Goal: Transaction & Acquisition: Book appointment/travel/reservation

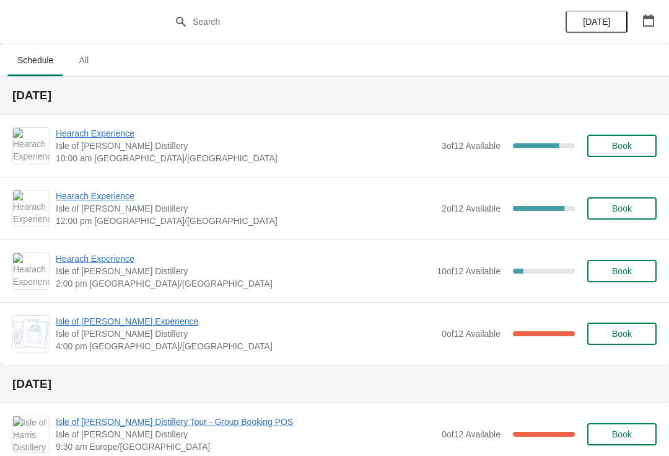
click at [110, 201] on span "Hearach Experience" at bounding box center [246, 196] width 380 height 12
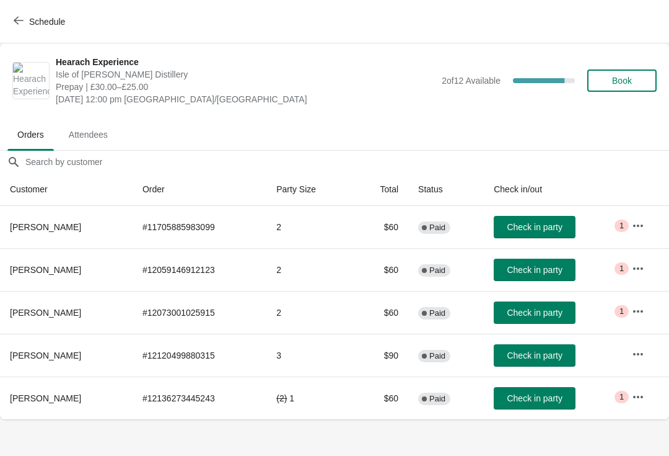
click at [550, 445] on body "Schedule Hearach Experience [GEOGRAPHIC_DATA][PERSON_NAME] Distillery Prepay | …" at bounding box center [334, 228] width 669 height 456
click at [638, 403] on button "button" at bounding box center [638, 396] width 22 height 22
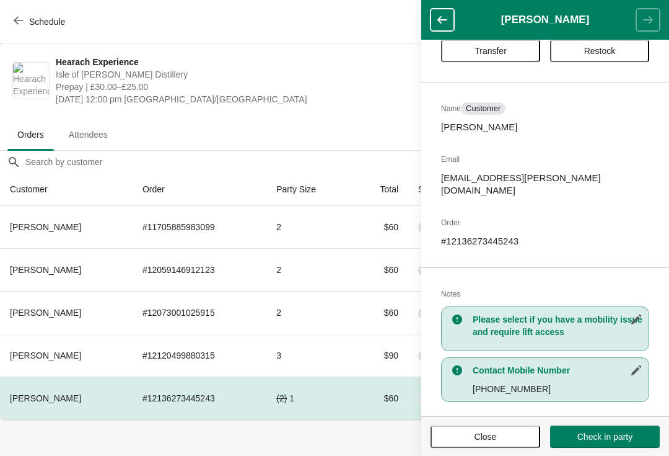
scroll to position [38, 0]
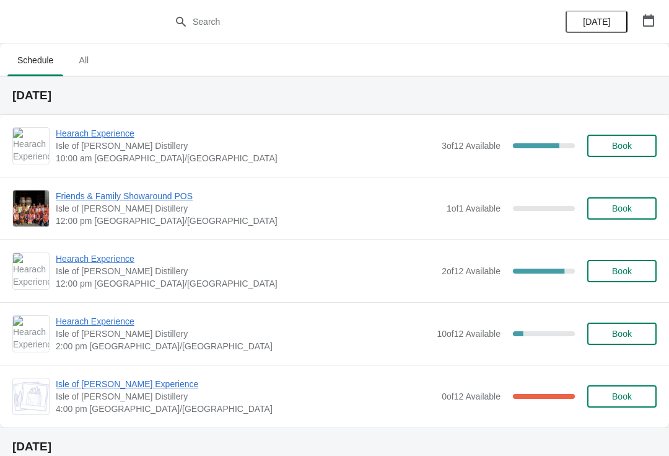
click at [630, 210] on span "Book" at bounding box center [622, 208] width 20 height 10
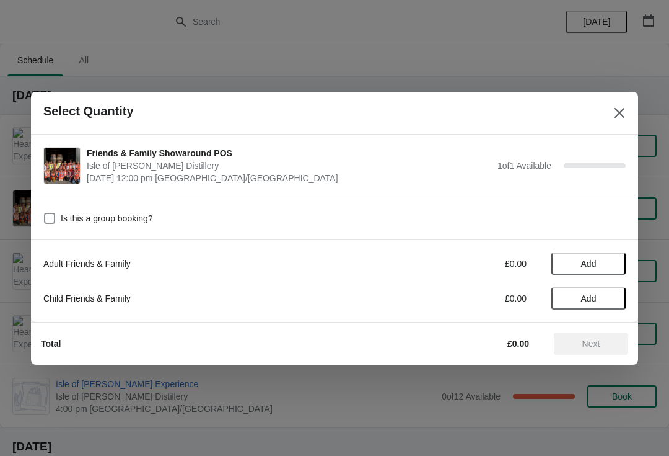
click at [601, 270] on button "Add" at bounding box center [589, 263] width 74 height 22
click at [598, 346] on span "Next" at bounding box center [592, 343] width 18 height 10
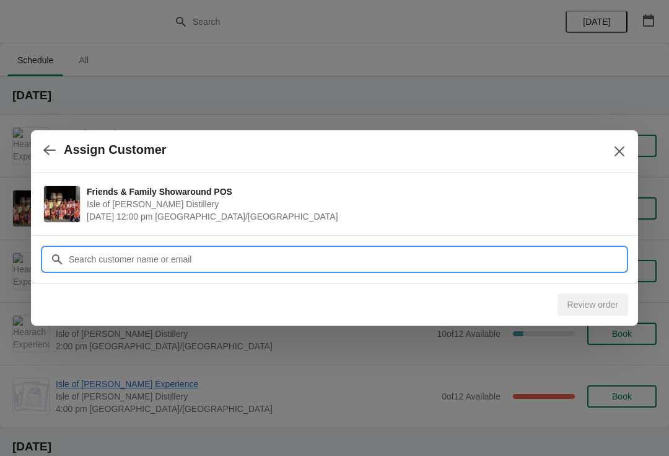
click at [497, 266] on input "Customer" at bounding box center [347, 259] width 558 height 22
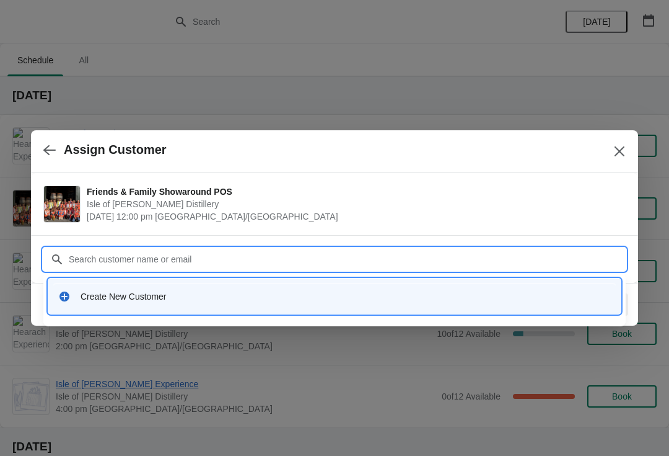
click at [141, 306] on div "Create New Customer" at bounding box center [334, 295] width 563 height 25
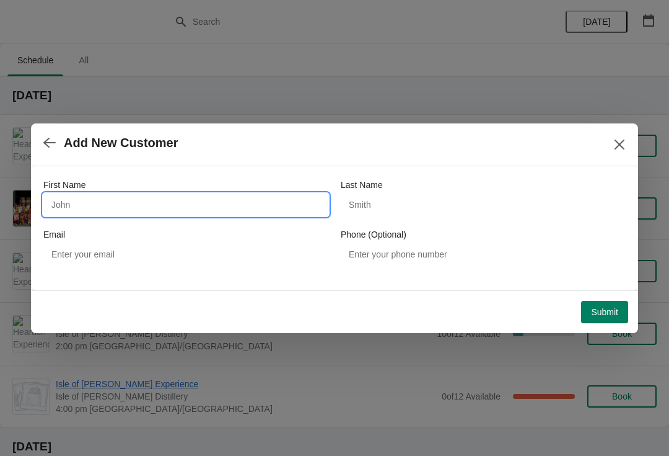
click at [103, 204] on input "First Name" at bounding box center [185, 204] width 285 height 22
type input "Pia"
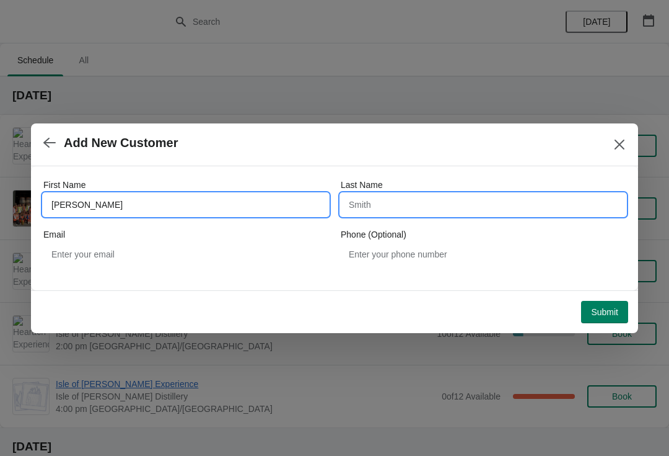
click at [430, 209] on input "Last Name" at bounding box center [483, 204] width 285 height 22
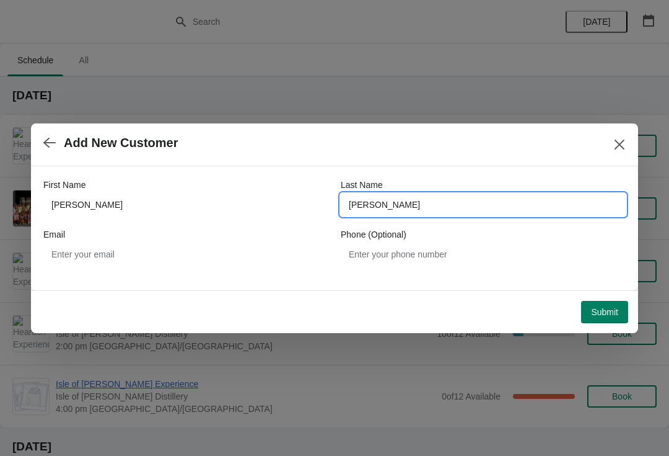
type input "Hoffmann"
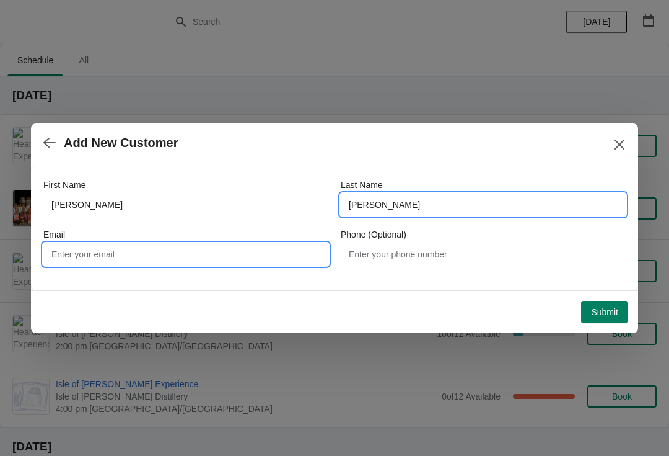
click at [201, 250] on input "Email" at bounding box center [185, 254] width 285 height 22
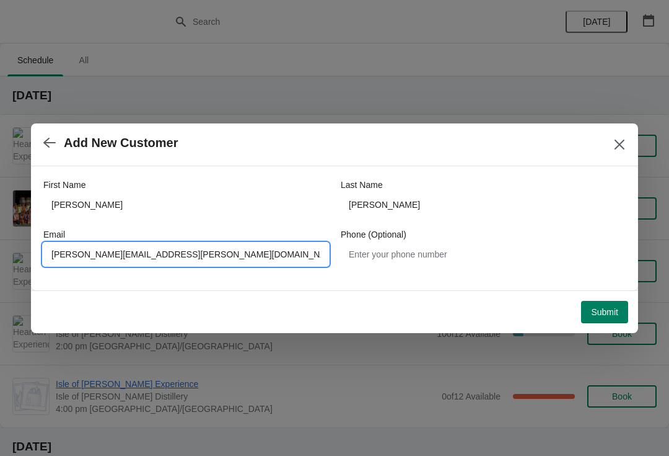
type input "Marie.morrison@harrisdistillery.com"
click at [596, 314] on span "Submit" at bounding box center [604, 312] width 27 height 10
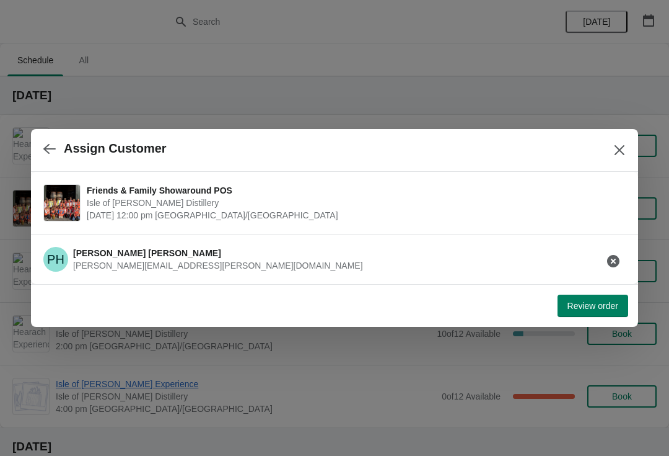
click at [592, 310] on span "Review order" at bounding box center [593, 306] width 51 height 10
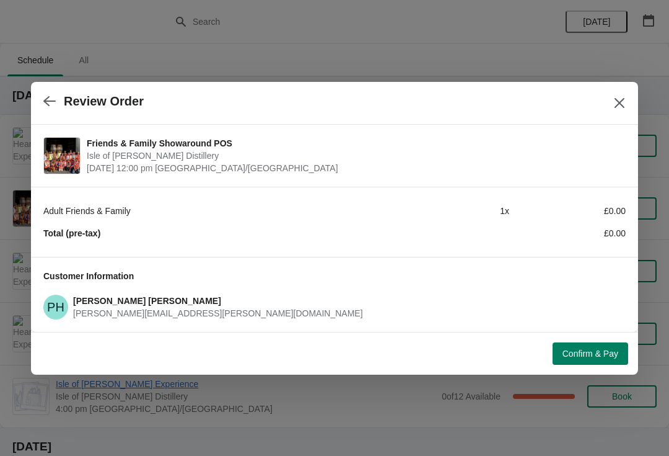
click at [591, 350] on span "Confirm & Pay" at bounding box center [591, 353] width 56 height 10
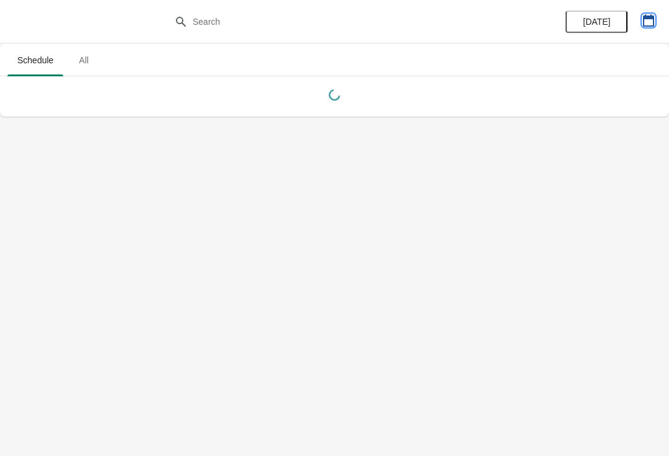
click at [647, 22] on icon "button" at bounding box center [649, 20] width 12 height 12
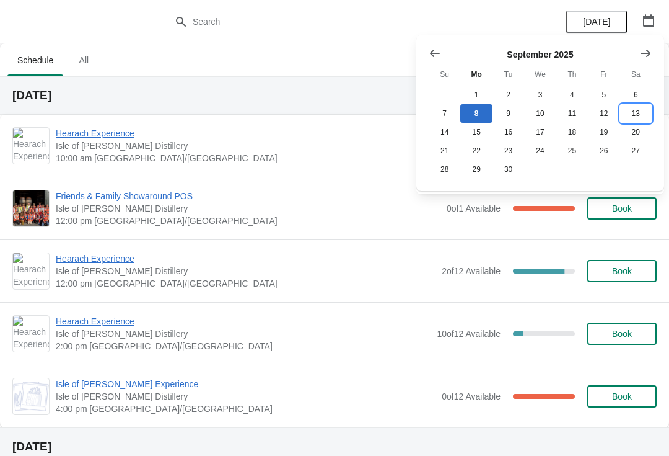
click at [633, 116] on button "13" at bounding box center [636, 113] width 32 height 19
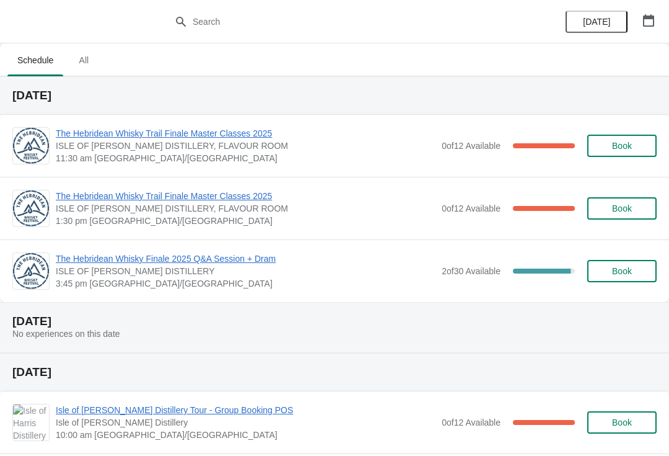
click at [626, 263] on button "Book" at bounding box center [622, 271] width 69 height 22
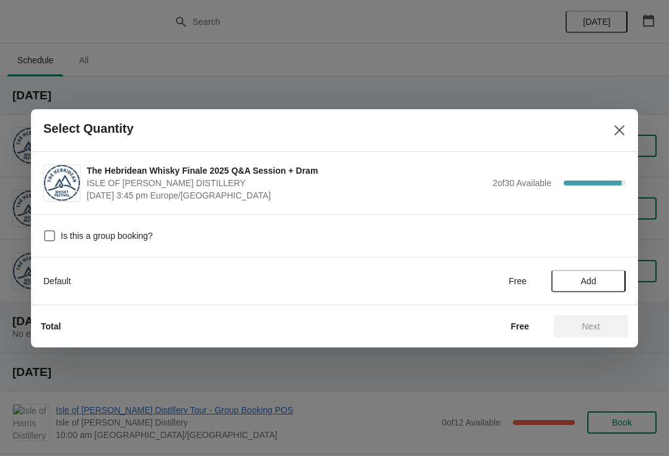
click at [610, 278] on span "Add" at bounding box center [589, 281] width 52 height 10
click at [607, 277] on icon at bounding box center [610, 280] width 13 height 13
click at [602, 330] on span "Next" at bounding box center [591, 326] width 55 height 10
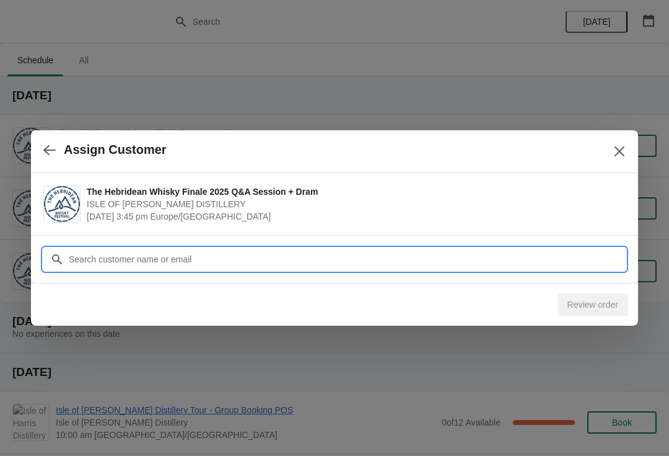
click at [243, 257] on input "Customer" at bounding box center [347, 259] width 558 height 22
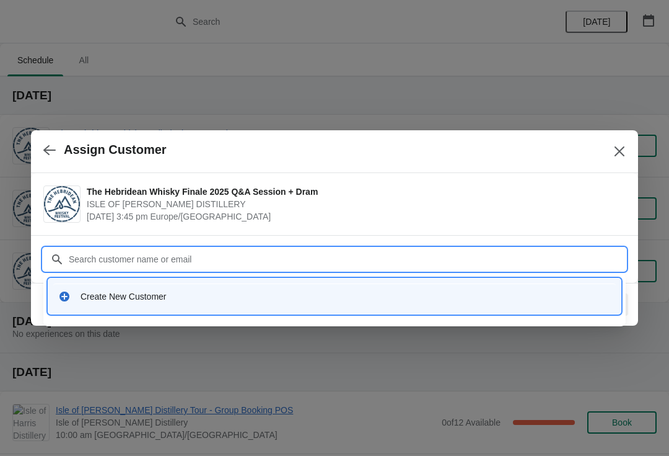
click at [189, 296] on div "Create New Customer" at bounding box center [346, 296] width 531 height 12
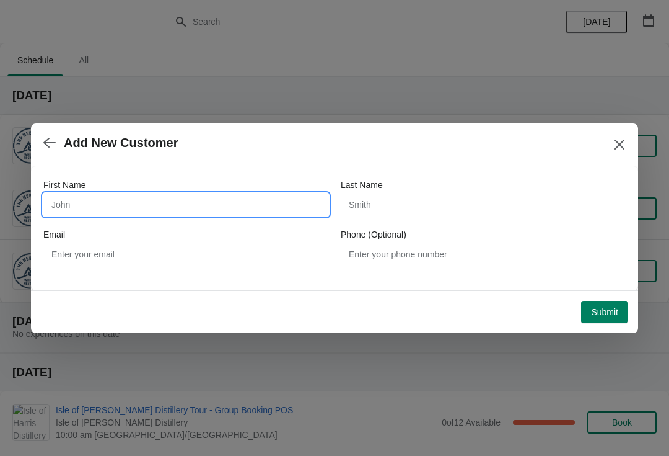
click at [123, 214] on input "First Name" at bounding box center [185, 204] width 285 height 22
type input "[PERSON_NAME]"
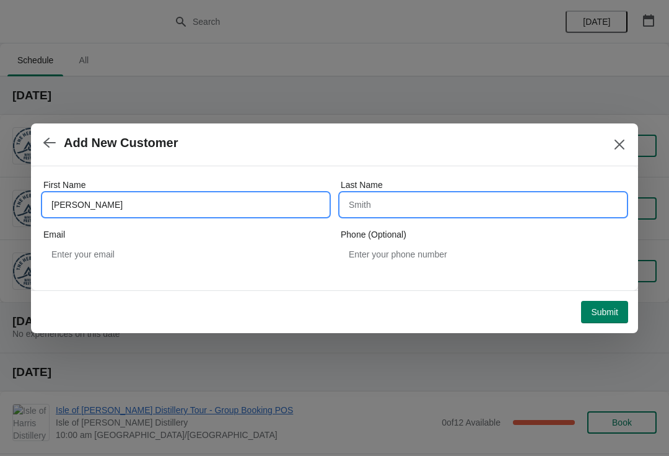
click at [409, 205] on input "Last Name" at bounding box center [483, 204] width 285 height 22
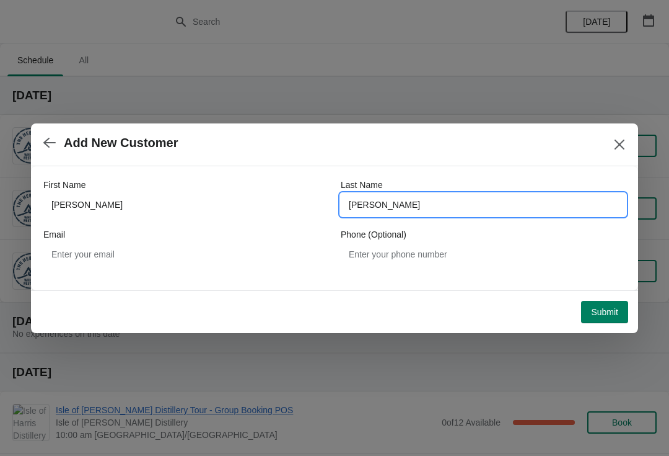
type input "[PERSON_NAME]"
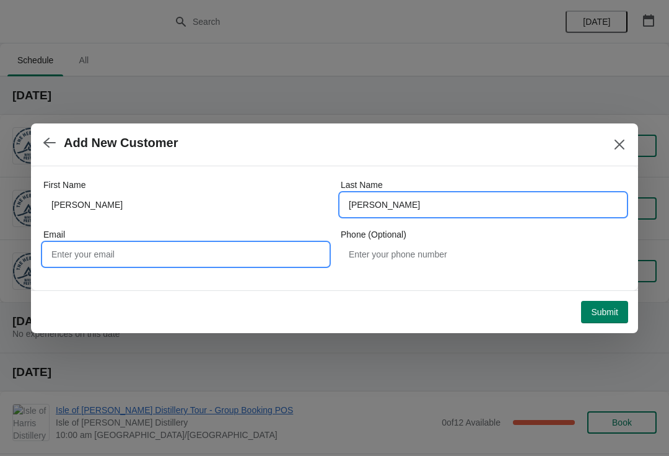
click at [182, 256] on input "Email" at bounding box center [185, 254] width 285 height 22
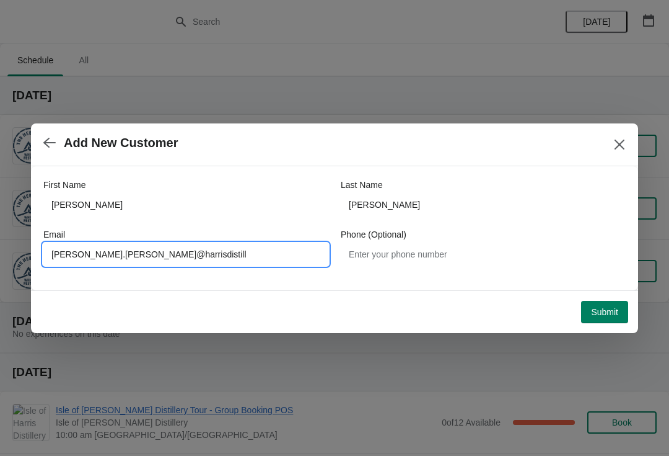
click at [99, 255] on input "[PERSON_NAME].[PERSON_NAME]@harrisdistill" at bounding box center [185, 254] width 285 height 22
click at [198, 252] on input "[PERSON_NAME].[PERSON_NAME]@harrisdistill" at bounding box center [185, 254] width 285 height 22
type input "[PERSON_NAME][EMAIL_ADDRESS][PERSON_NAME][DOMAIN_NAME]"
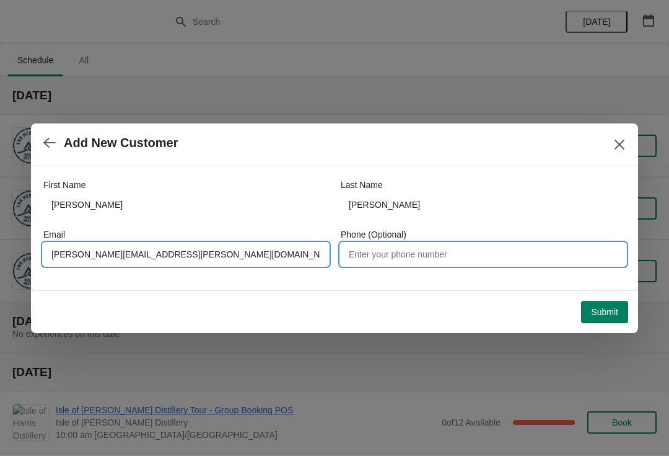
click at [444, 252] on input "Phone (Optional)" at bounding box center [483, 254] width 285 height 22
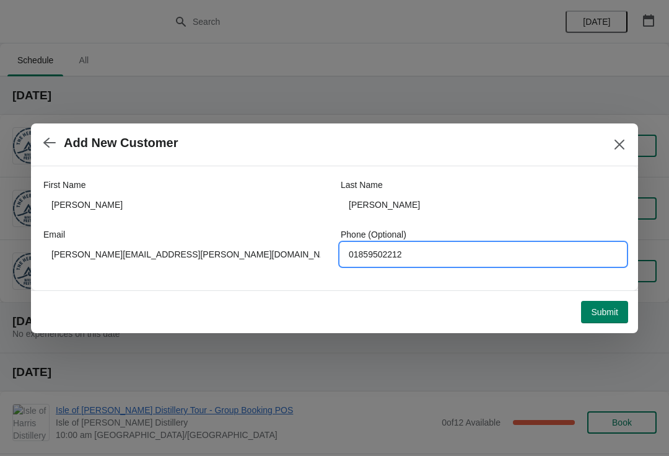
type input "01859502212"
click at [606, 307] on span "Submit" at bounding box center [604, 312] width 27 height 10
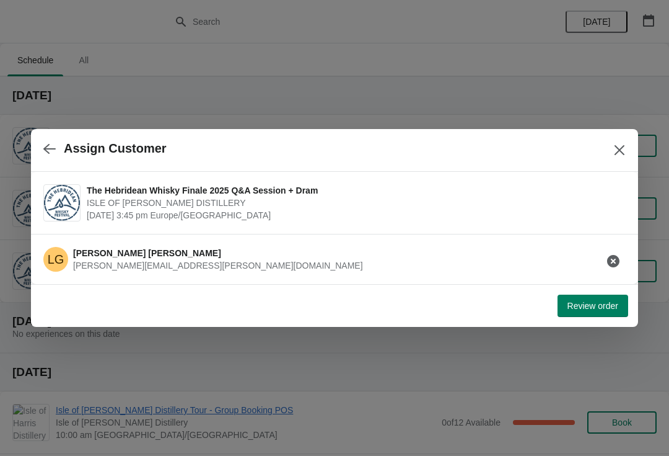
click at [614, 305] on span "Review order" at bounding box center [593, 306] width 51 height 10
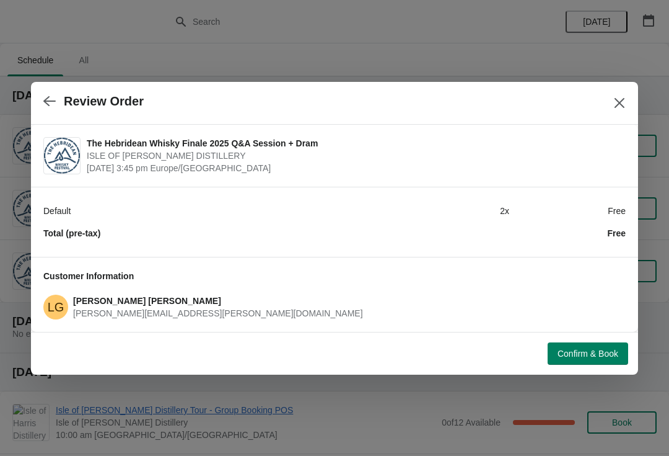
click at [590, 350] on span "Confirm & Book" at bounding box center [588, 353] width 61 height 10
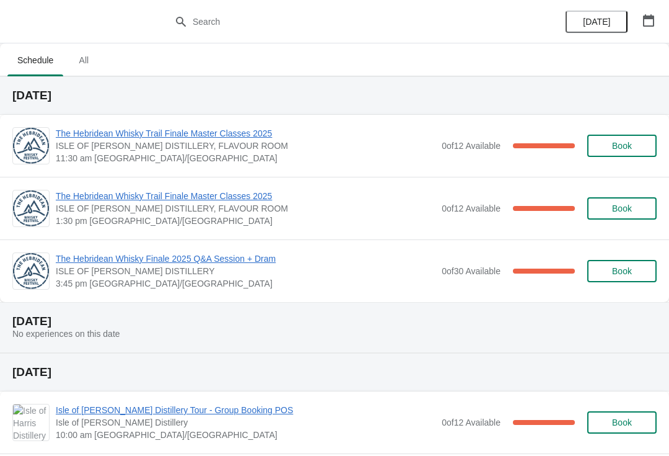
click at [654, 20] on icon "button" at bounding box center [648, 20] width 11 height 12
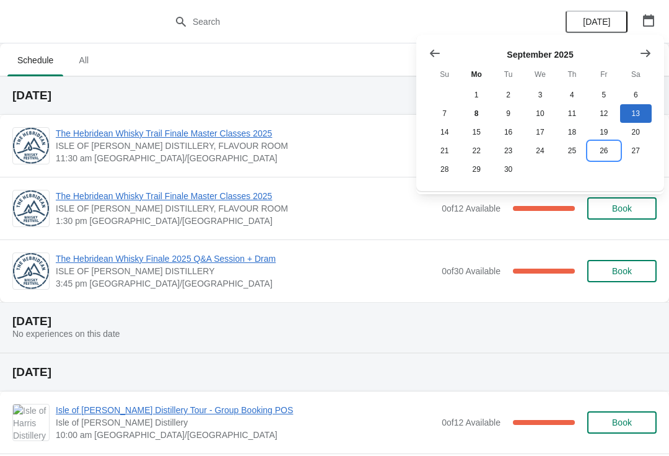
click at [607, 156] on button "26" at bounding box center [604, 150] width 32 height 19
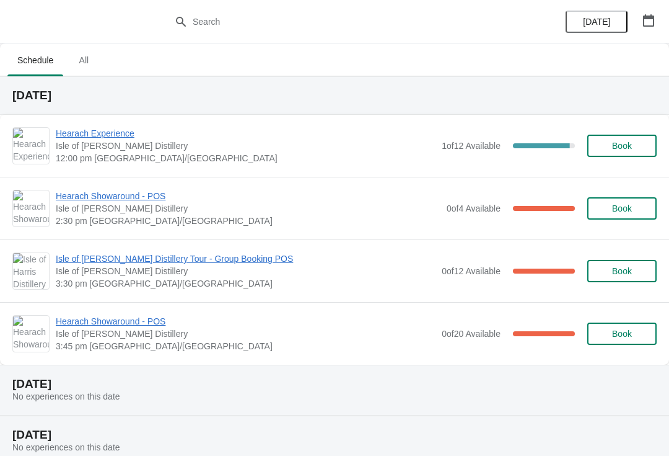
click at [647, 21] on icon "button" at bounding box center [649, 20] width 12 height 12
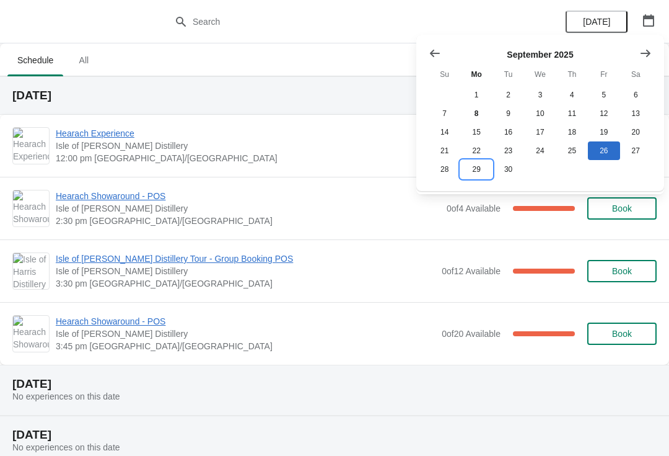
click at [477, 176] on button "29" at bounding box center [476, 169] width 32 height 19
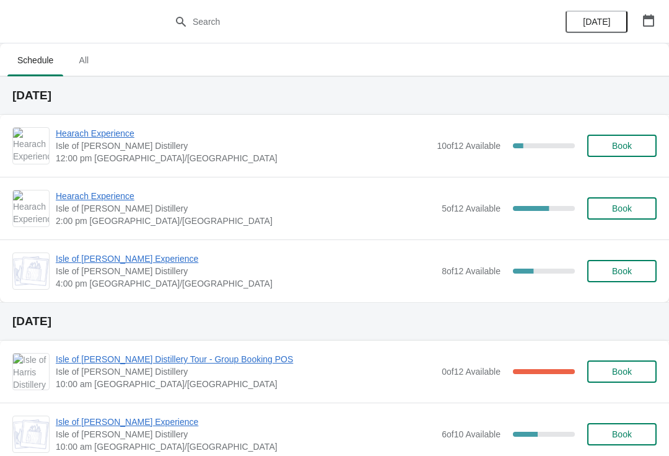
click at [628, 280] on button "Book" at bounding box center [622, 271] width 69 height 22
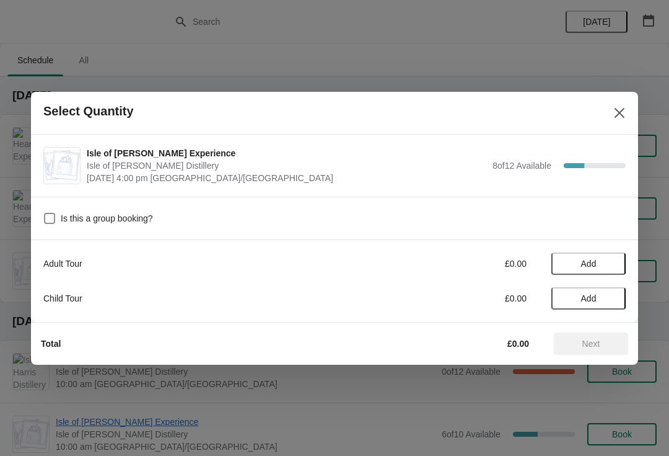
click at [601, 263] on span "Add" at bounding box center [589, 263] width 52 height 10
click at [610, 264] on icon at bounding box center [610, 263] width 4 height 4
click at [609, 263] on icon at bounding box center [610, 263] width 4 height 4
click at [611, 265] on icon at bounding box center [610, 263] width 13 height 13
click at [599, 350] on button "Next" at bounding box center [591, 343] width 74 height 22
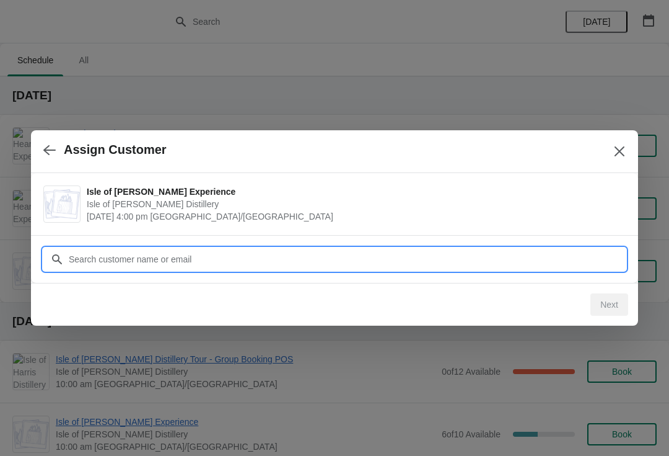
click at [301, 260] on input "Customer" at bounding box center [347, 259] width 558 height 22
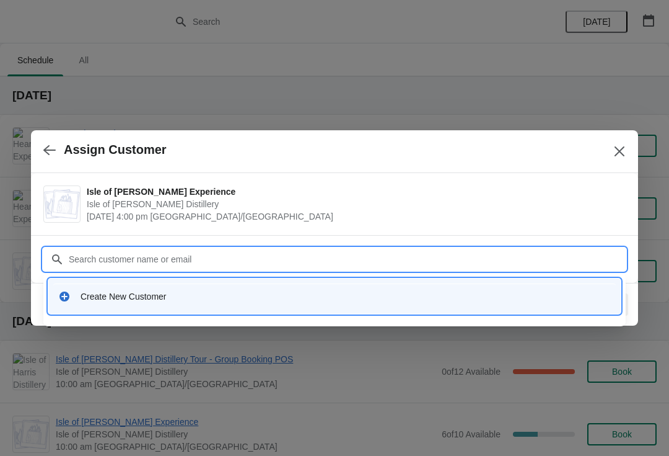
click at [119, 307] on div "Create New Customer" at bounding box center [334, 295] width 563 height 25
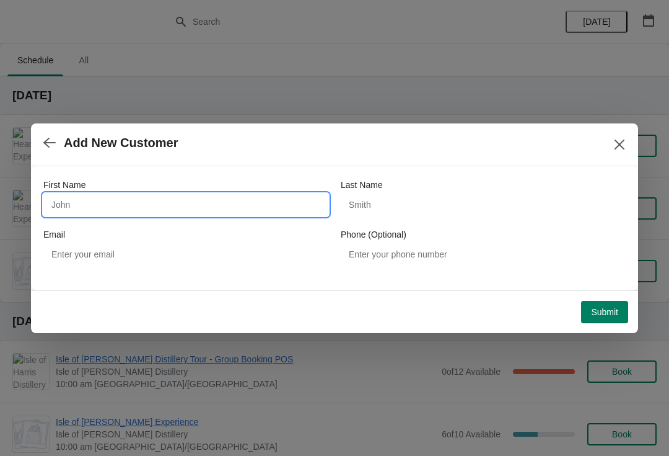
click at [92, 203] on input "First Name" at bounding box center [185, 204] width 285 height 22
type input "[PERSON_NAME]"
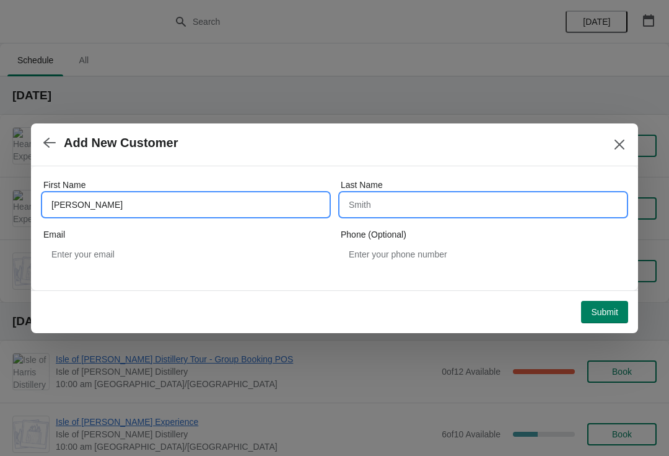
click at [441, 214] on input "Last Name" at bounding box center [483, 204] width 285 height 22
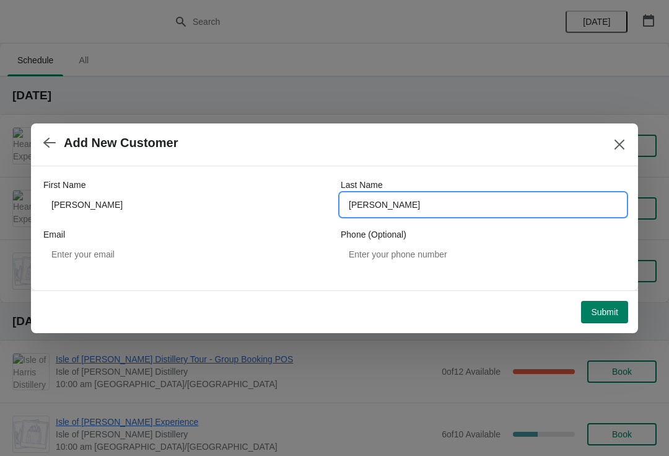
type input "[PERSON_NAME]"
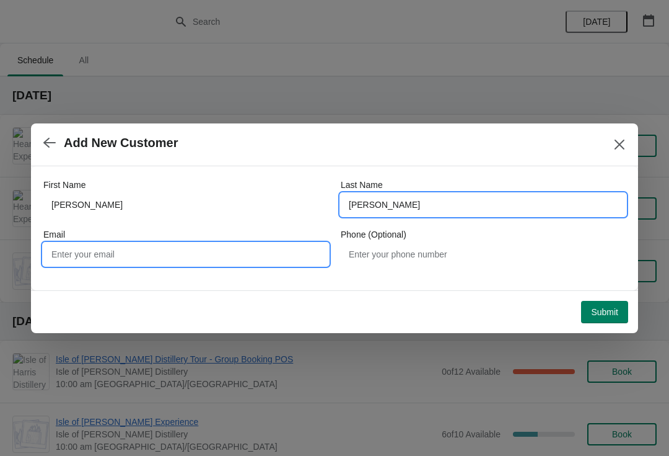
click at [174, 255] on input "Email" at bounding box center [185, 254] width 285 height 22
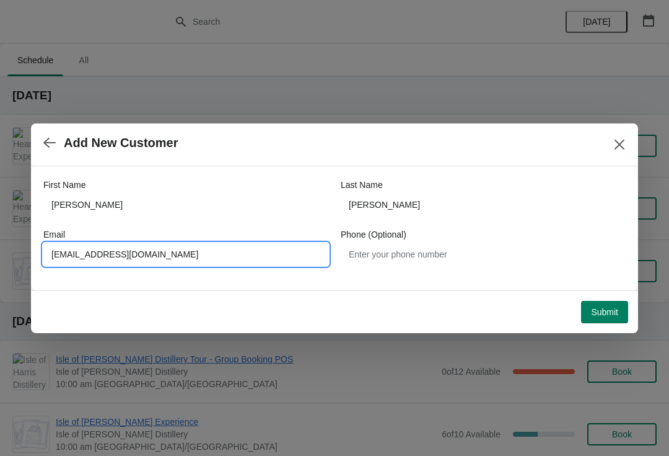
type input "[EMAIL_ADDRESS][DOMAIN_NAME]"
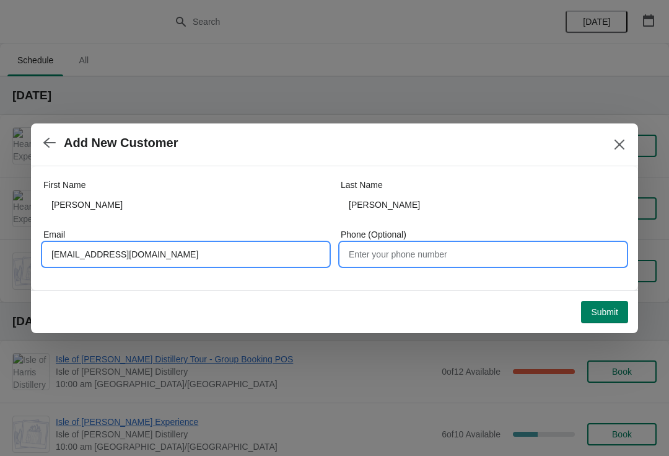
click at [462, 265] on input "Phone (Optional)" at bounding box center [483, 254] width 285 height 22
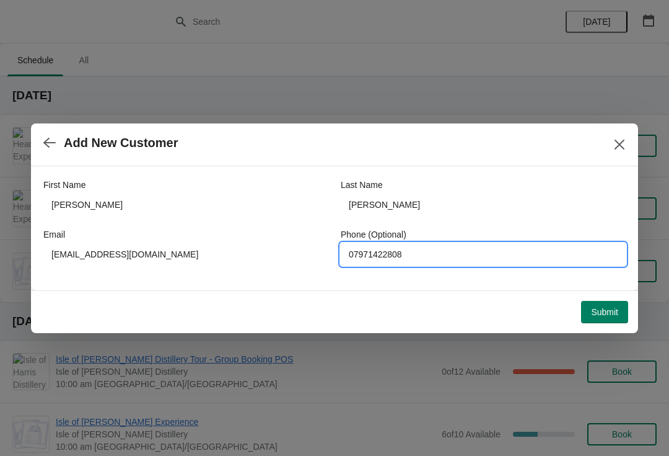
type input "07971422808"
click at [615, 315] on span "Submit" at bounding box center [604, 312] width 27 height 10
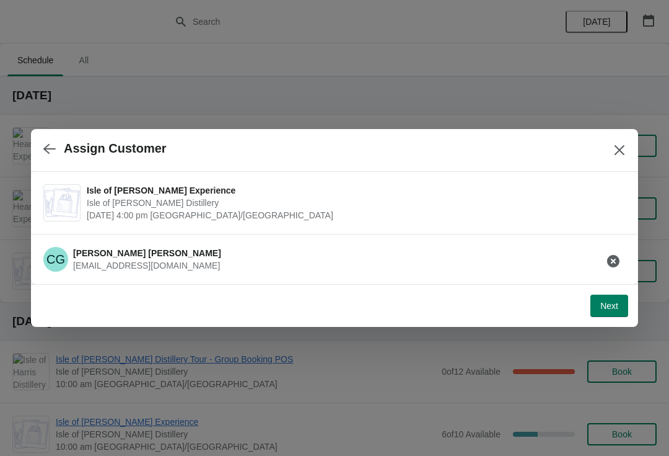
click at [612, 315] on button "Next" at bounding box center [610, 305] width 38 height 22
